Goal: Transaction & Acquisition: Purchase product/service

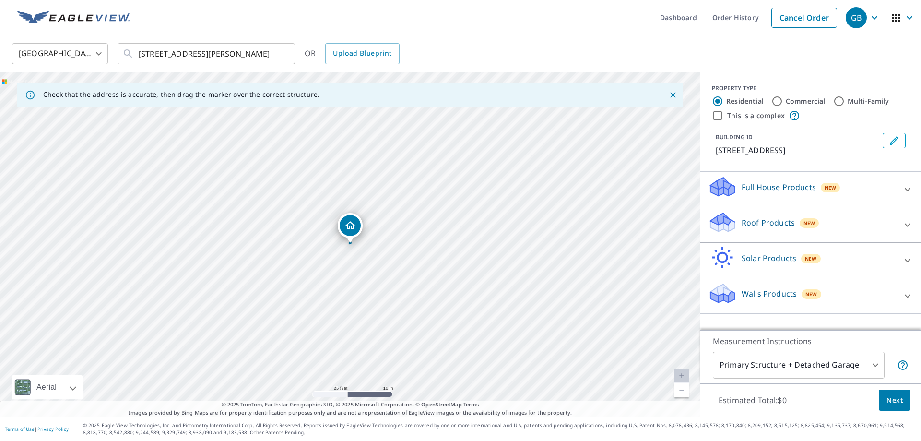
scroll to position [0, 29]
click at [905, 231] on icon at bounding box center [908, 225] width 12 height 12
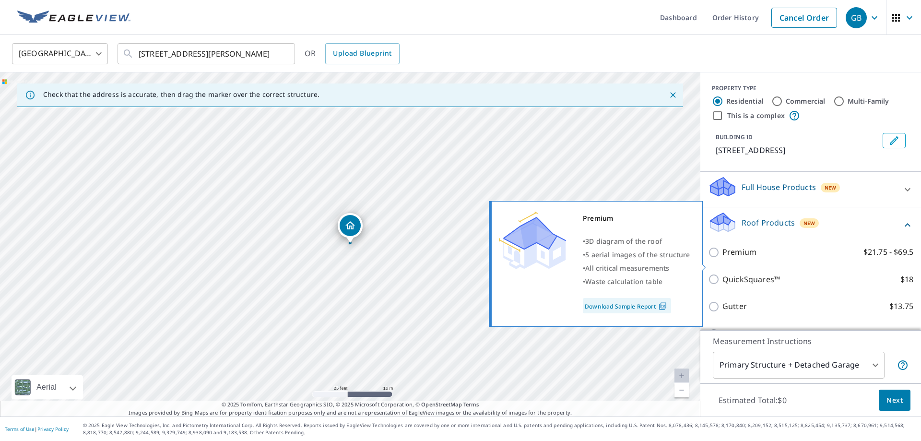
click at [718, 258] on input "Premium $21.75 - $69.5" at bounding box center [715, 253] width 14 height 12
checkbox input "true"
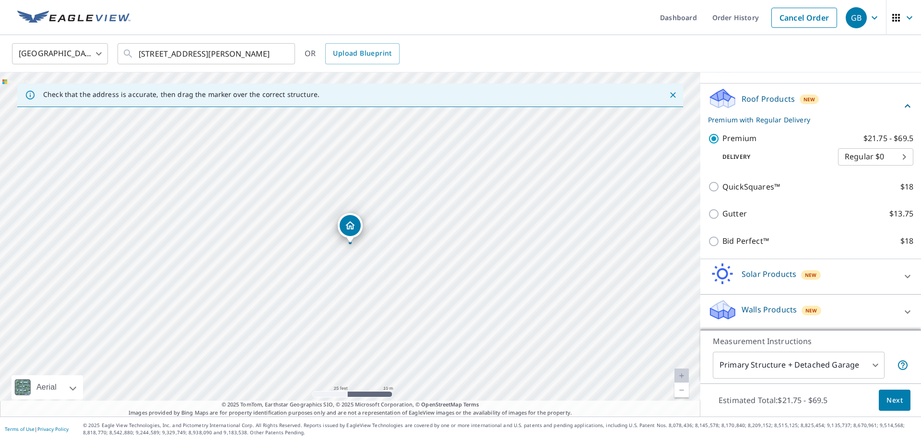
scroll to position [127, 0]
click at [888, 397] on span "Next" at bounding box center [895, 400] width 16 height 12
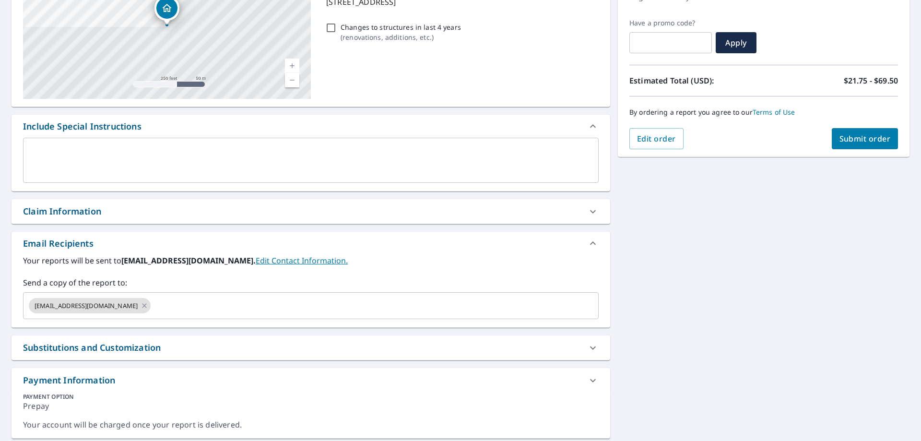
scroll to position [179, 0]
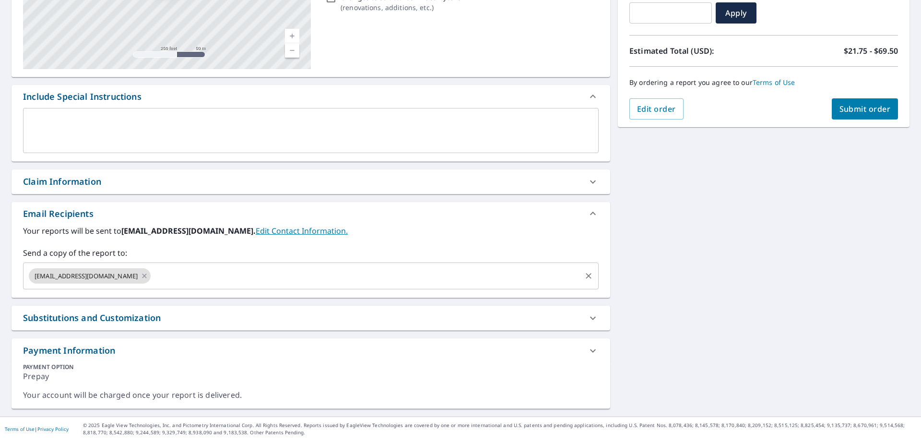
click at [226, 276] on input "text" at bounding box center [366, 276] width 428 height 18
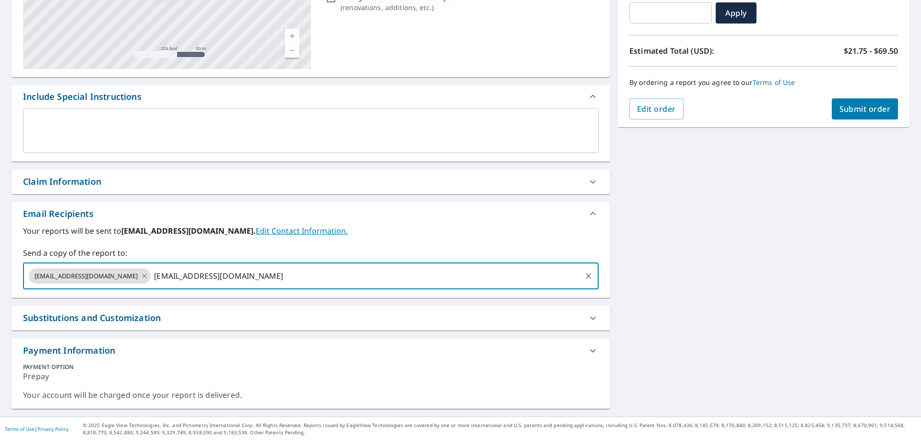
type input "[EMAIL_ADDRESS][DOMAIN_NAME]"
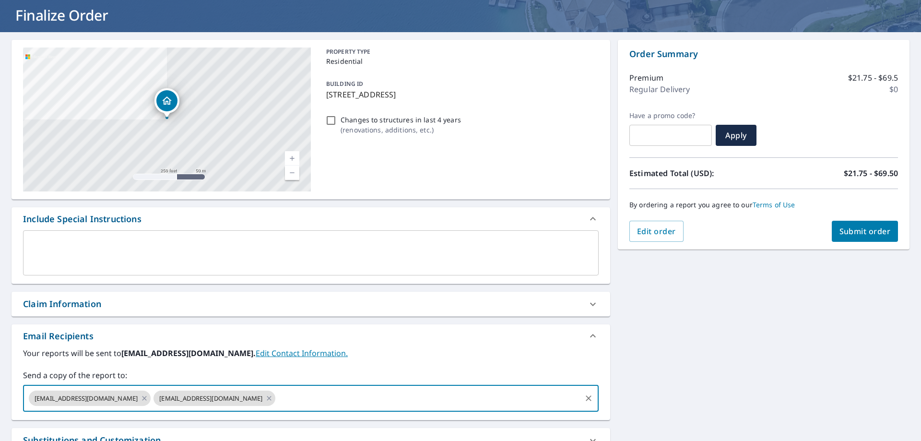
scroll to position [52, 0]
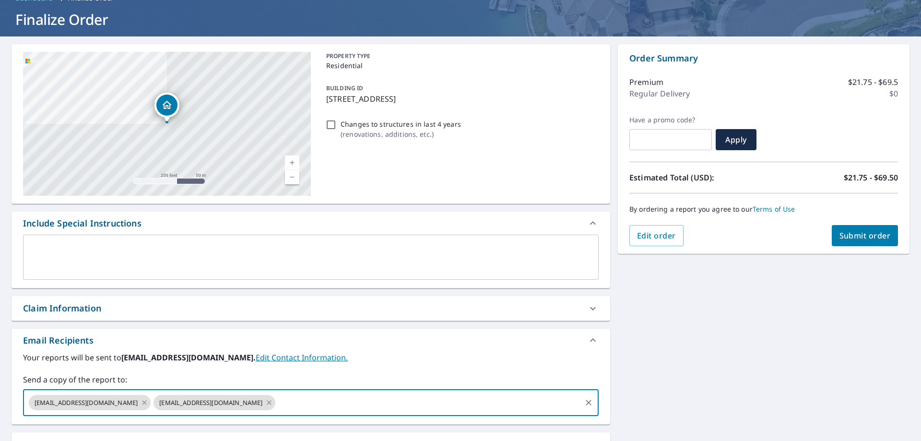
click at [875, 242] on button "Submit order" at bounding box center [865, 235] width 67 height 21
checkbox input "true"
